Goal: Browse casually: Explore the website without a specific task or goal

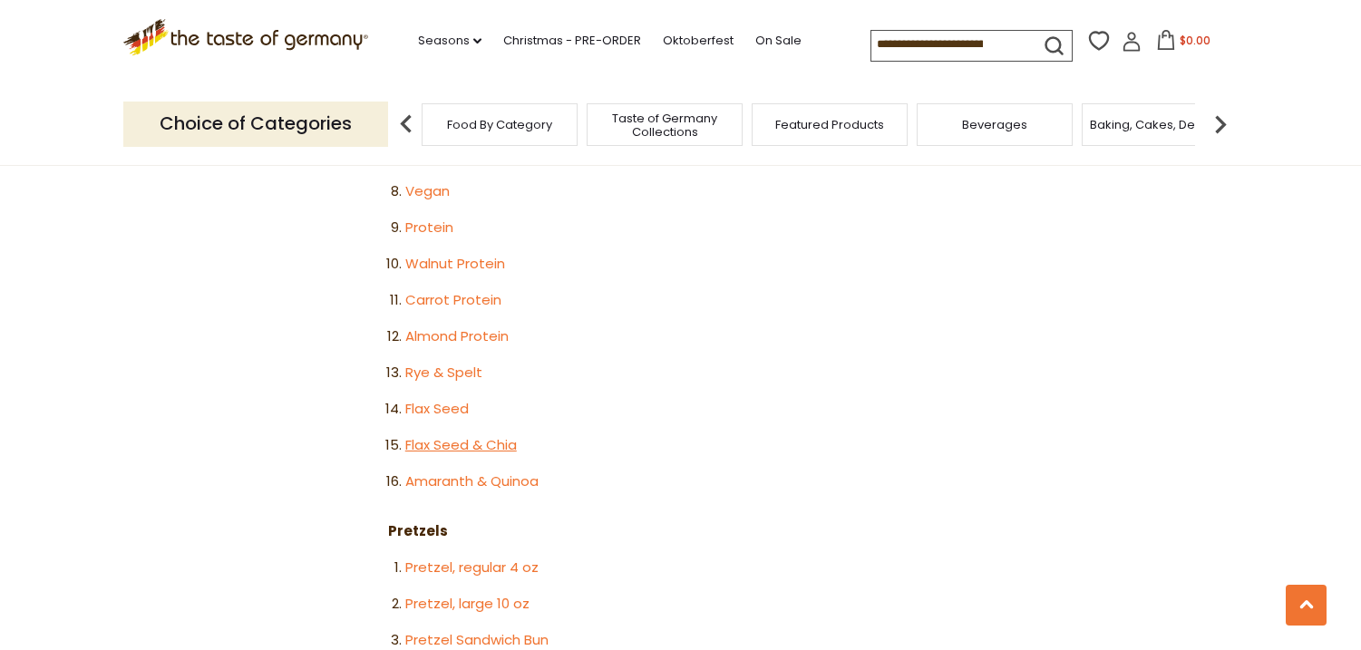
click at [501, 435] on link "Flax Seed & Chia" at bounding box center [461, 444] width 112 height 19
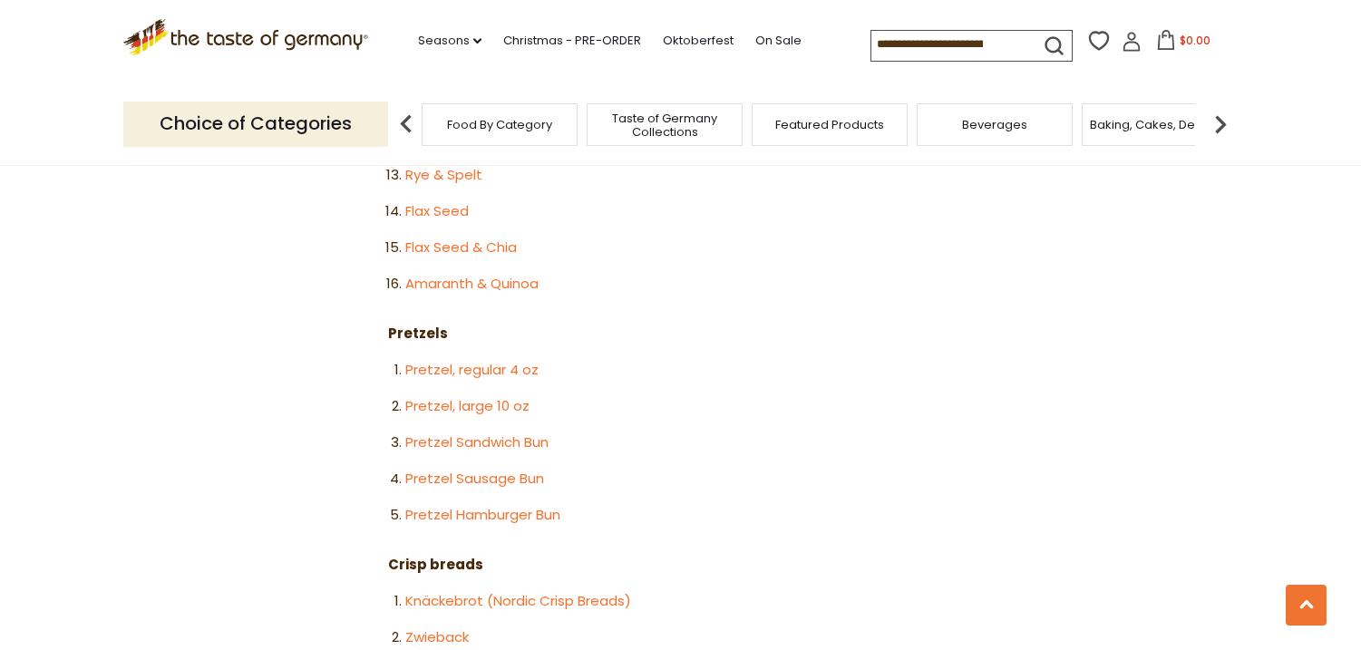
scroll to position [2751, 0]
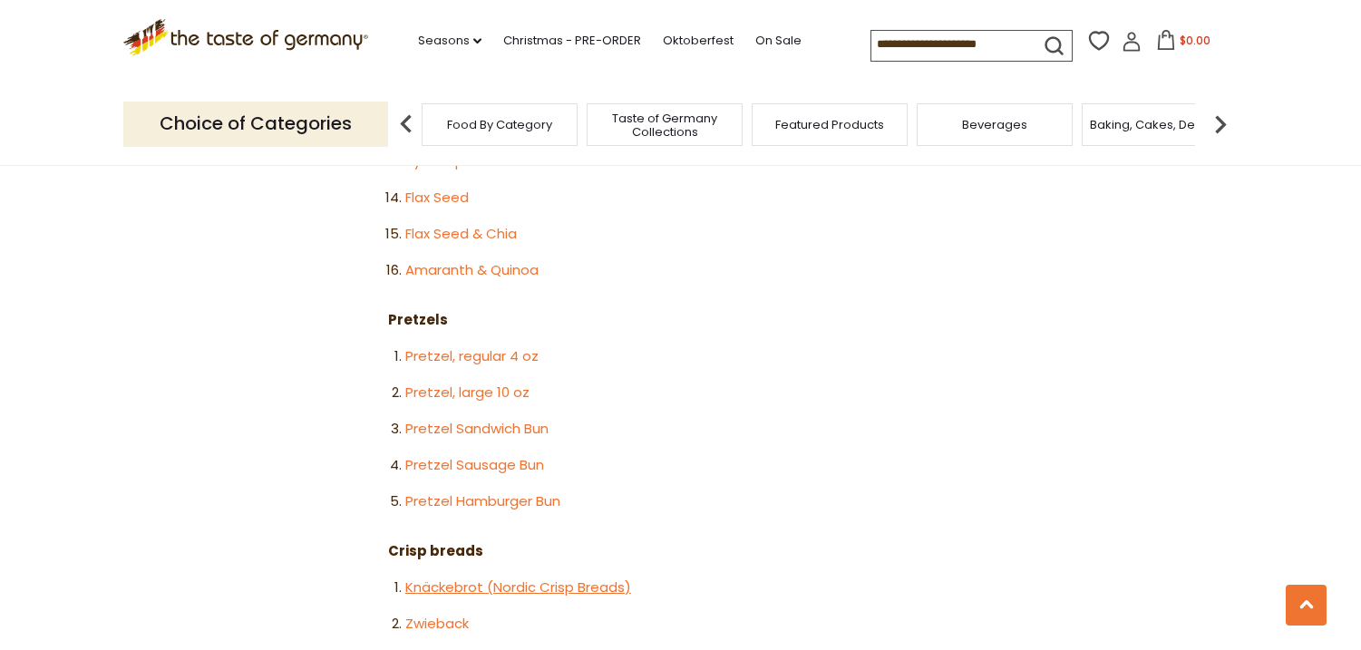
click at [487, 578] on link "Knäckebrot (Nordic Crisp Breads)" at bounding box center [518, 587] width 226 height 19
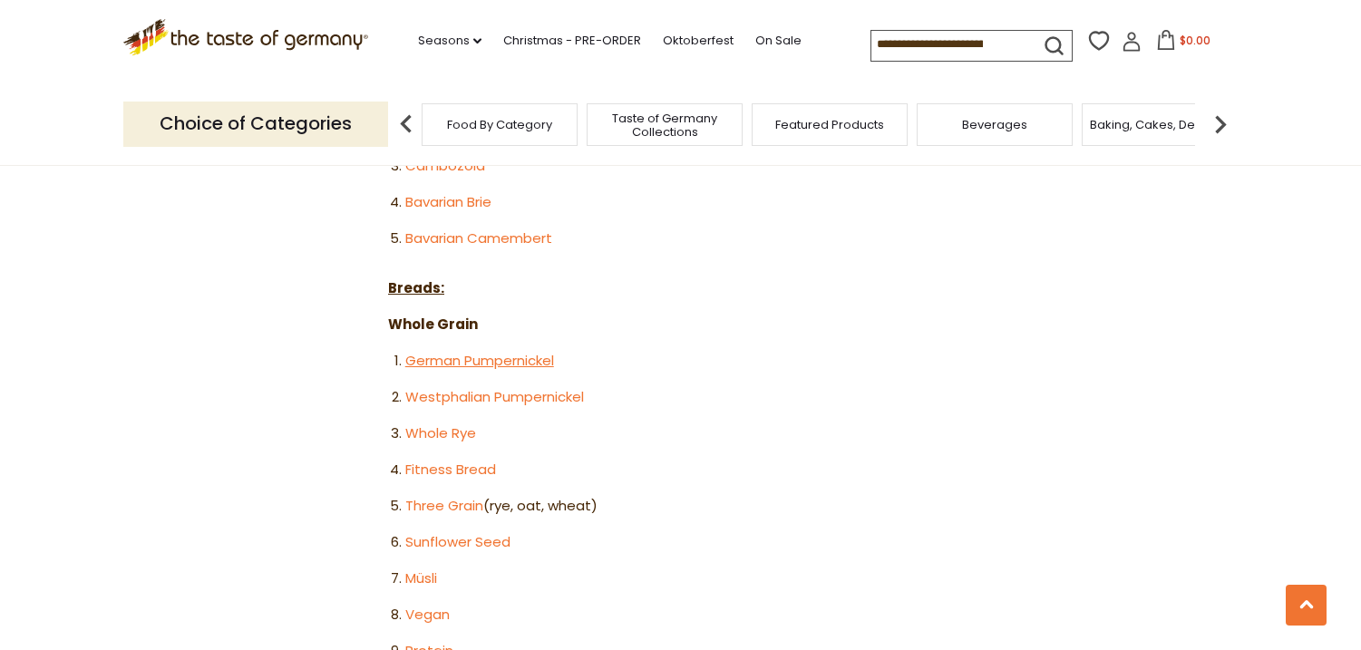
click at [515, 351] on link "German Pumpernickel" at bounding box center [479, 360] width 149 height 19
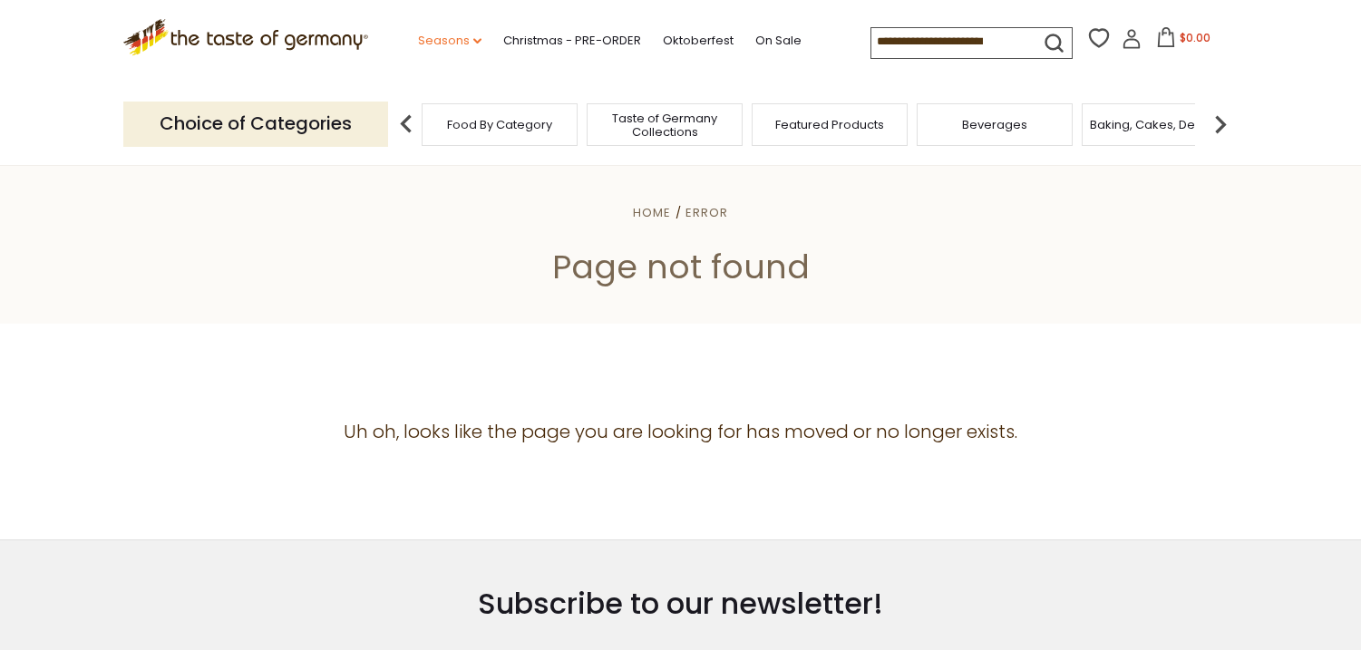
click at [452, 38] on link "Seasons dropdown_arrow" at bounding box center [449, 41] width 63 height 20
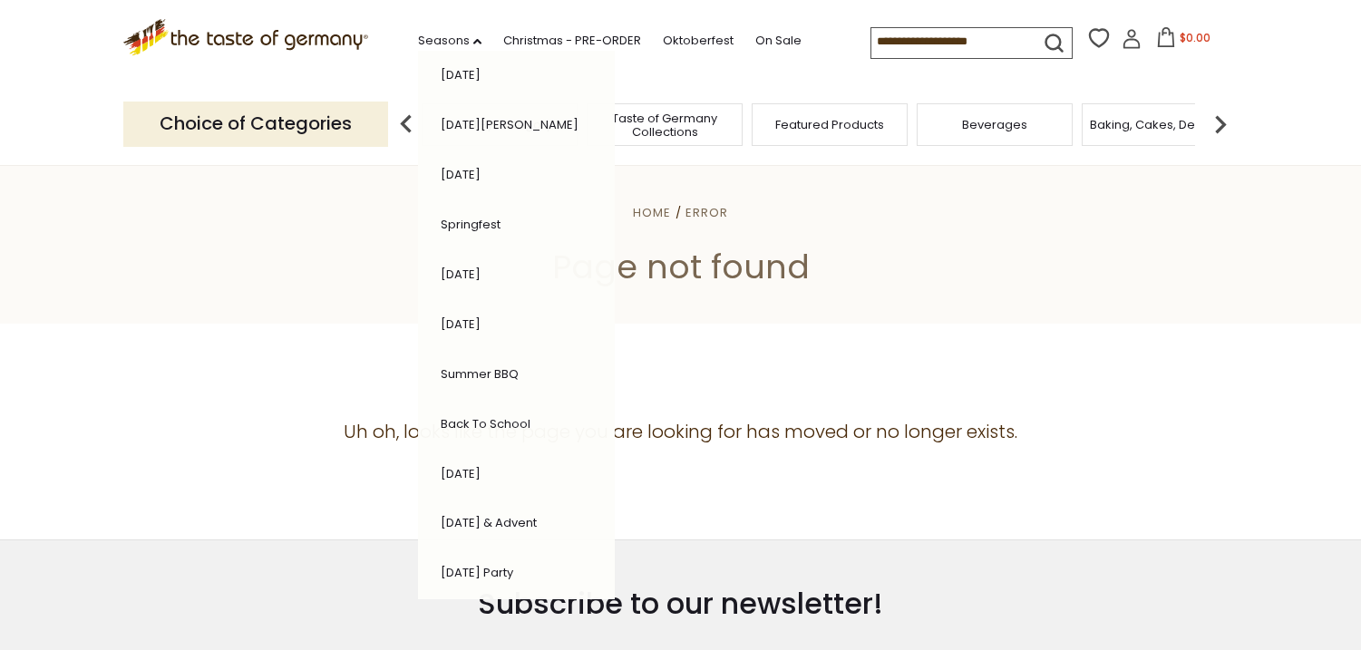
scroll to position [379, 0]
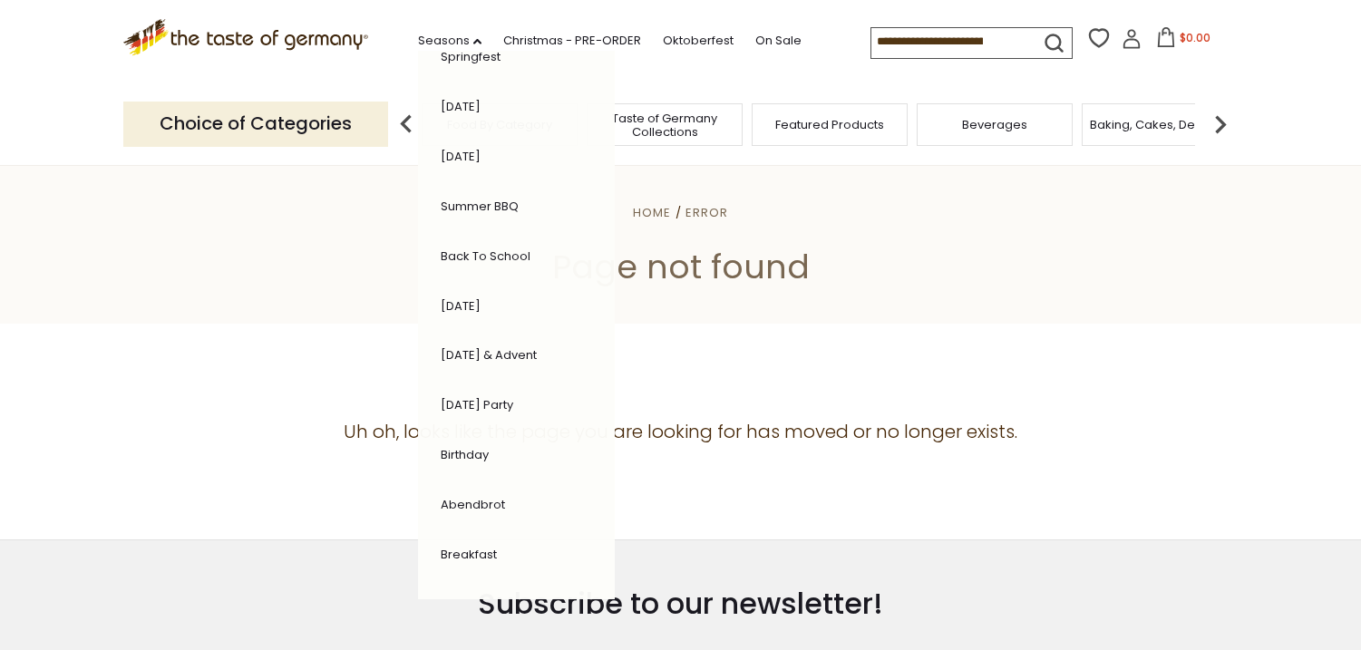
click at [505, 354] on link "[DATE] & Advent" at bounding box center [489, 354] width 96 height 17
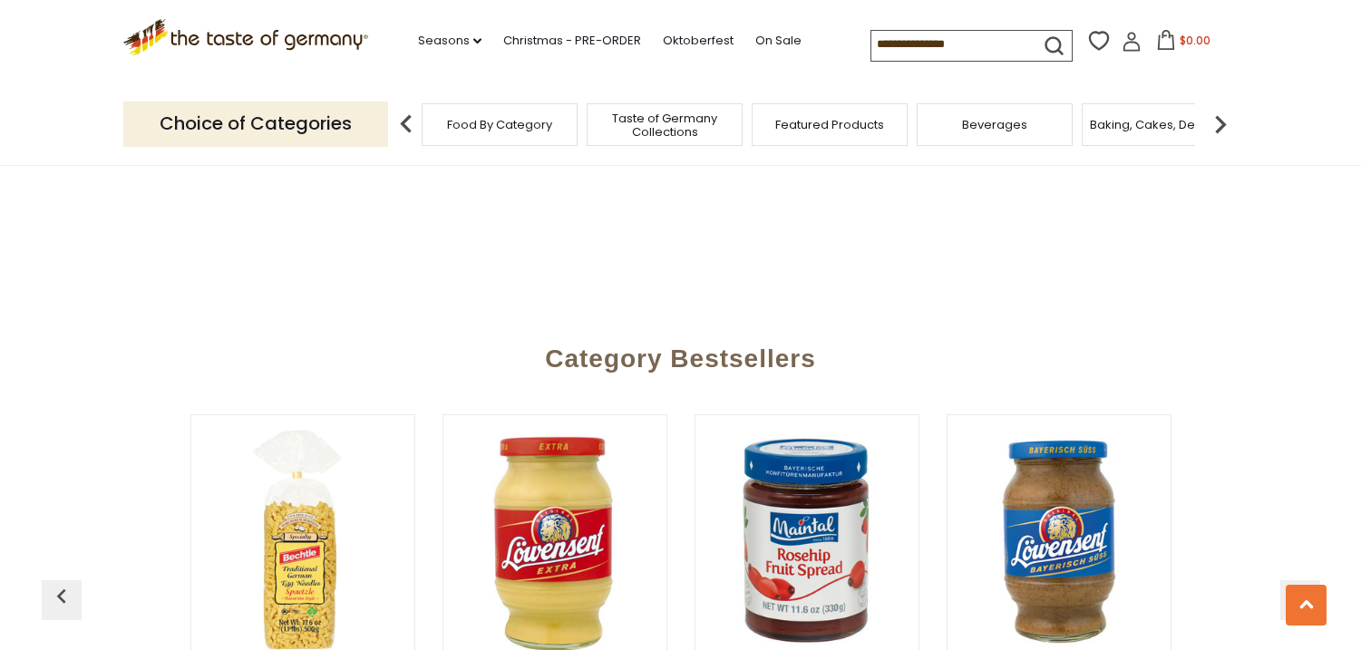
scroll to position [4655, 0]
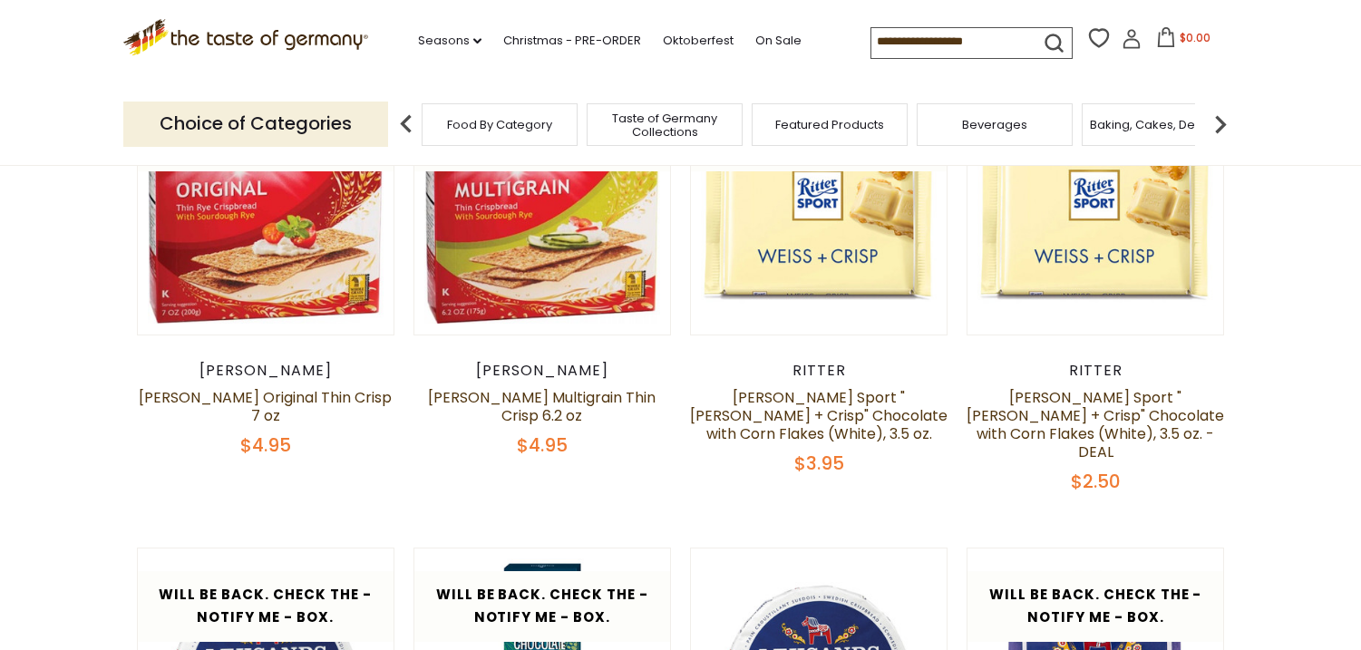
scroll to position [553, 0]
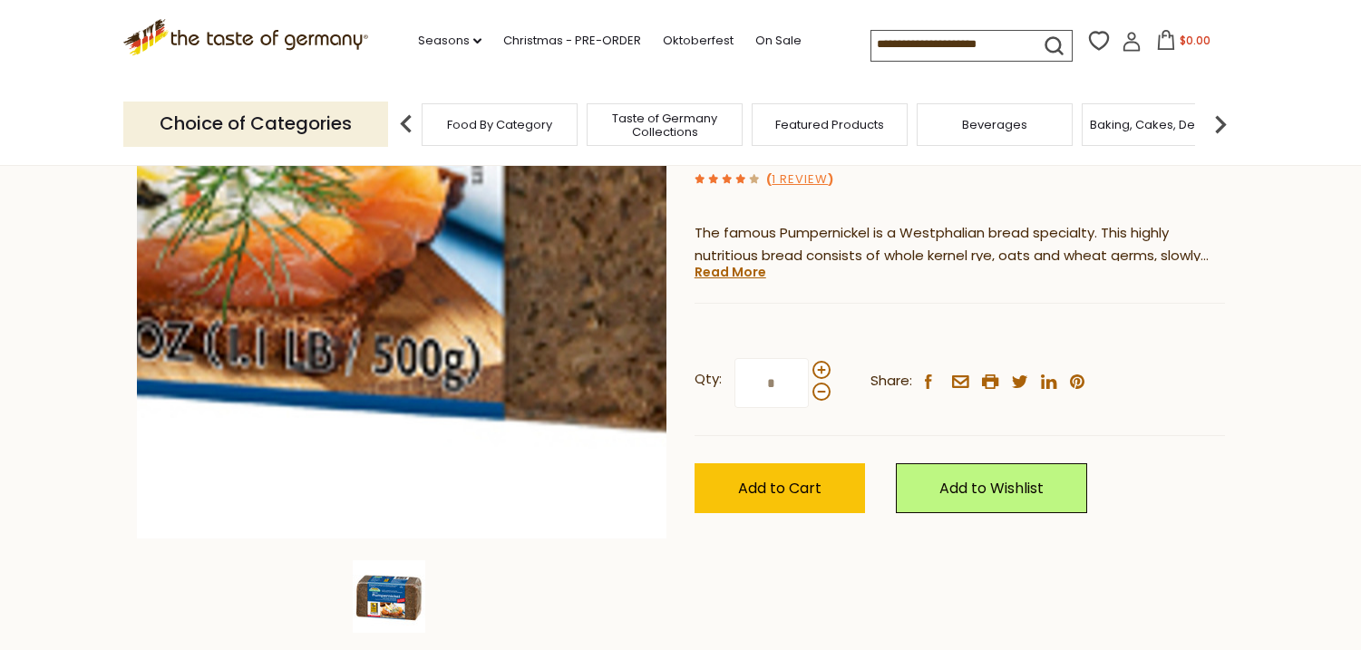
scroll to position [211, 0]
